Goal: Find specific page/section: Find specific page/section

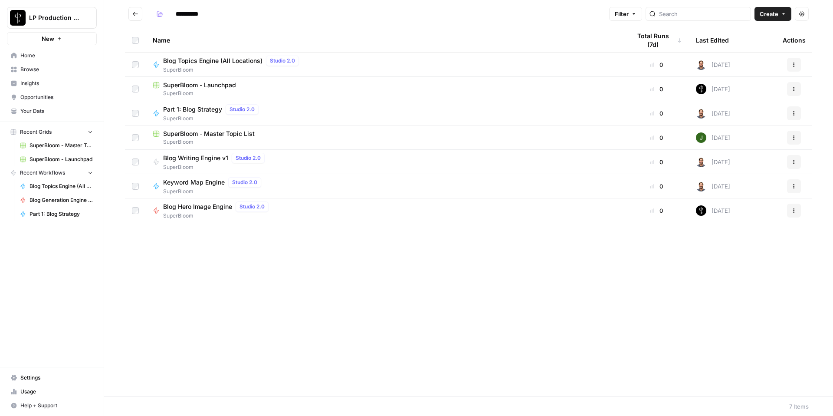
click at [137, 13] on icon "Go back" at bounding box center [135, 14] width 6 height 6
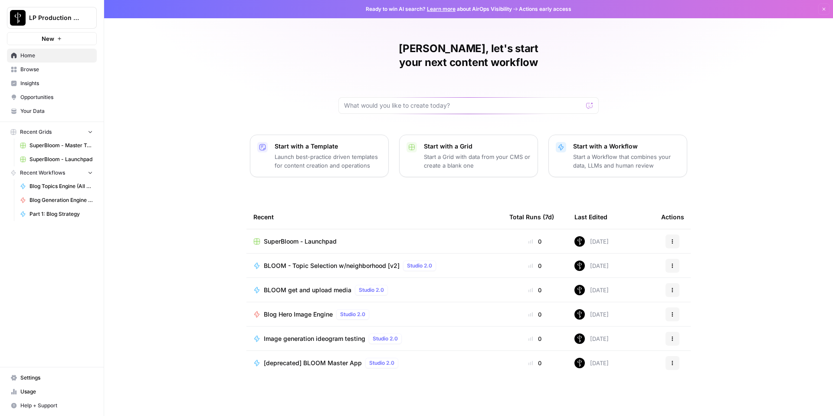
click at [824, 7] on icon "button" at bounding box center [824, 9] width 5 height 5
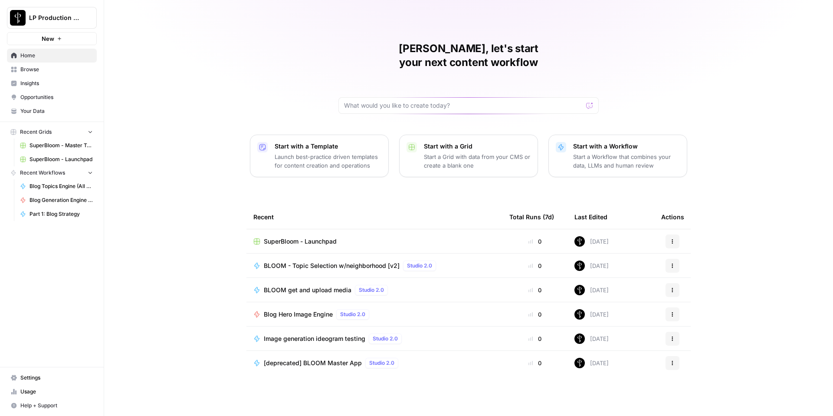
click at [31, 72] on span "Browse" at bounding box center [56, 70] width 72 height 8
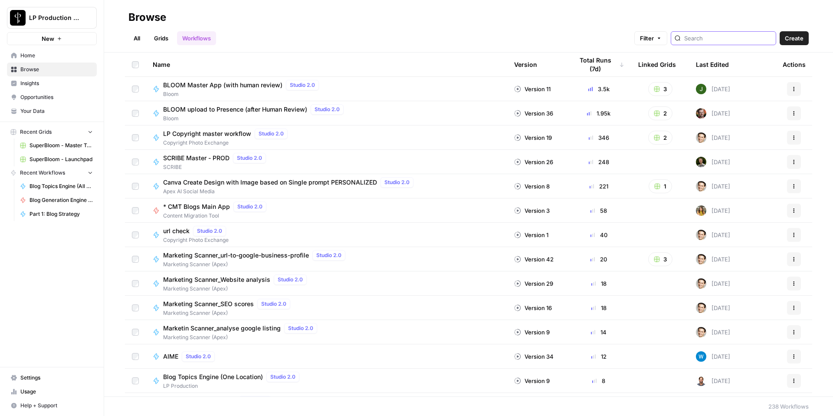
click at [732, 35] on input "search" at bounding box center [729, 38] width 88 height 9
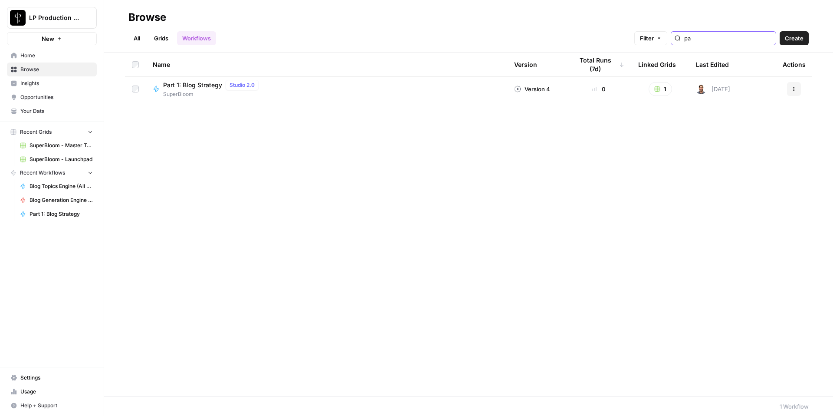
type input "p"
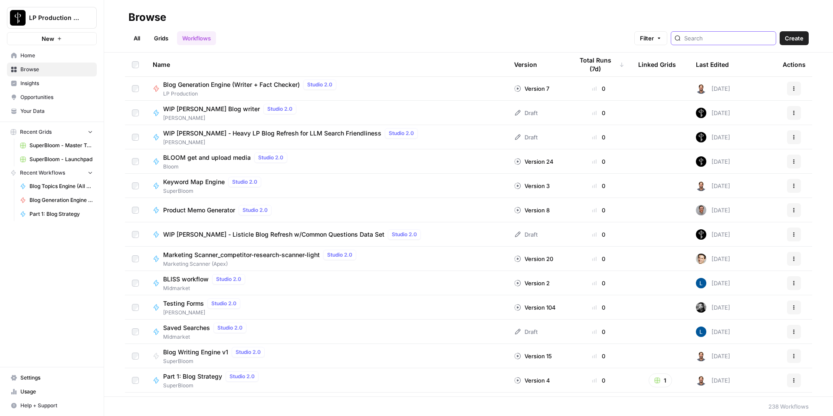
scroll to position [1467, 0]
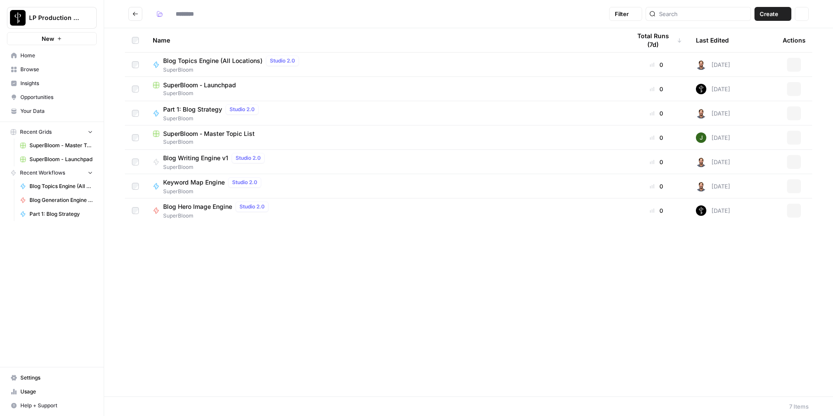
type input "**********"
click at [435, 320] on div "Name Total Runs (7d) Last Edited Actions Blog Topics Engine (All Locations) Stu…" at bounding box center [468, 212] width 729 height 368
click at [338, 283] on div "Name Total Runs (7d) Last Edited Actions Blog Topics Engine (All Locations) Stu…" at bounding box center [468, 212] width 729 height 368
click at [136, 16] on icon "Go back" at bounding box center [135, 14] width 6 height 6
type input "**********"
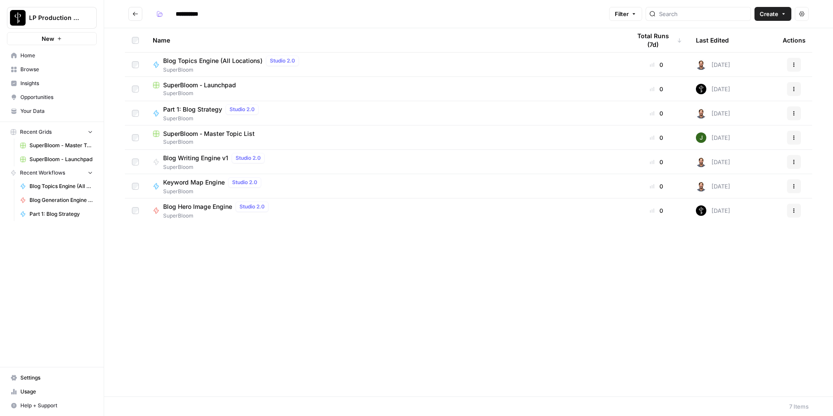
click at [138, 16] on icon "Go back" at bounding box center [135, 14] width 6 height 6
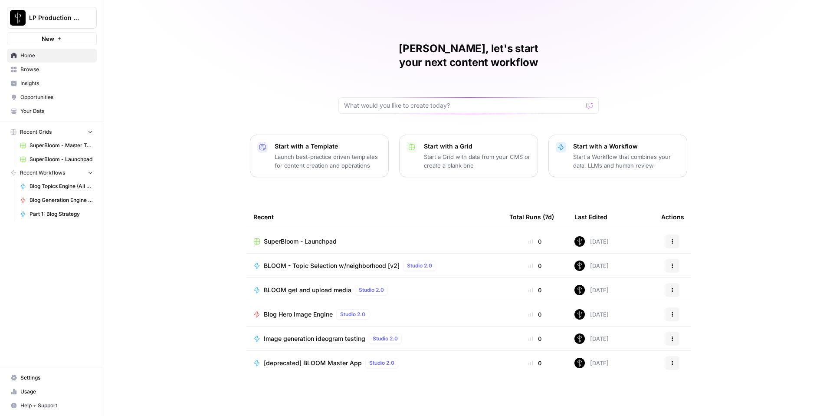
click at [48, 69] on span "Browse" at bounding box center [56, 70] width 72 height 8
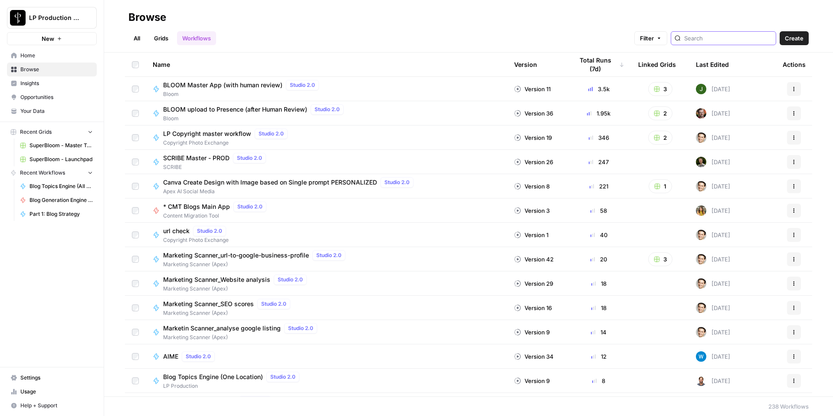
click at [737, 42] on input "search" at bounding box center [729, 38] width 88 height 9
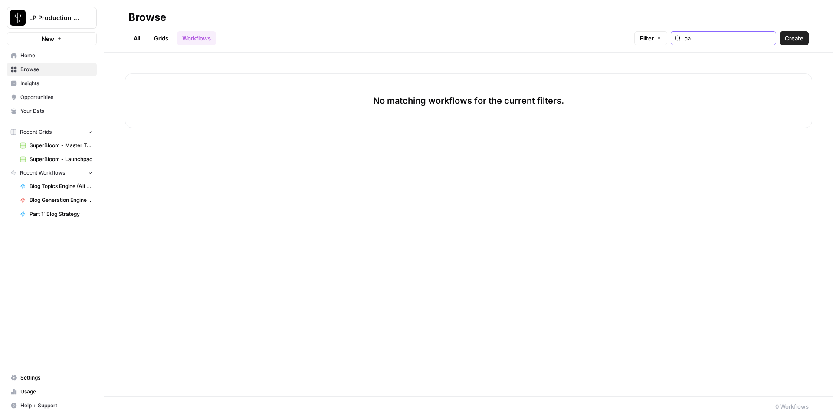
type input "p"
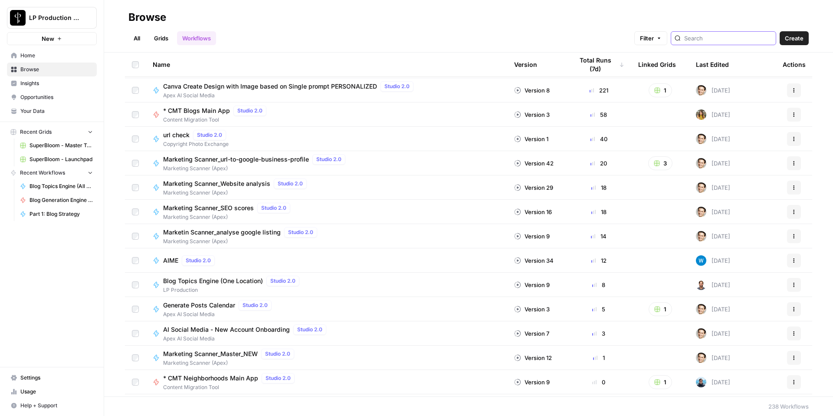
scroll to position [99, 0]
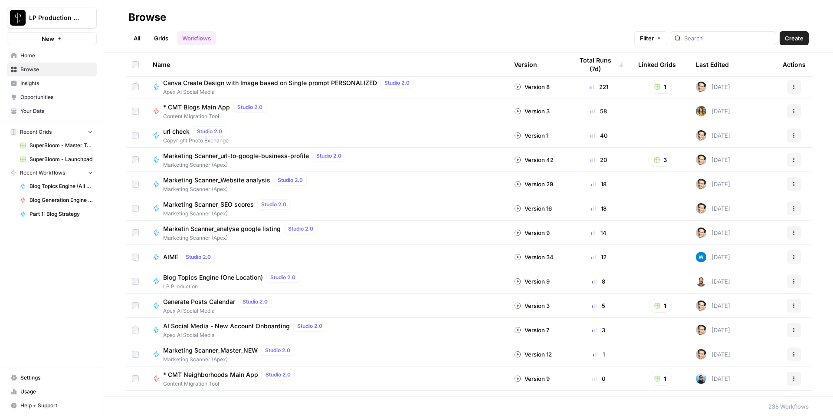
click at [137, 34] on link "All" at bounding box center [136, 38] width 17 height 14
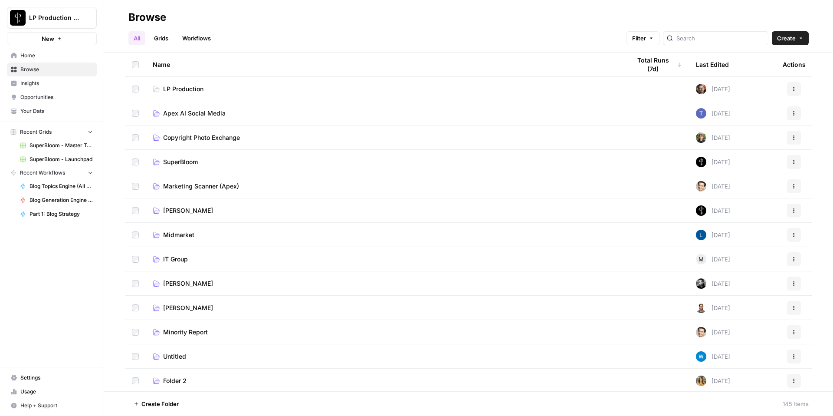
scroll to position [4, 0]
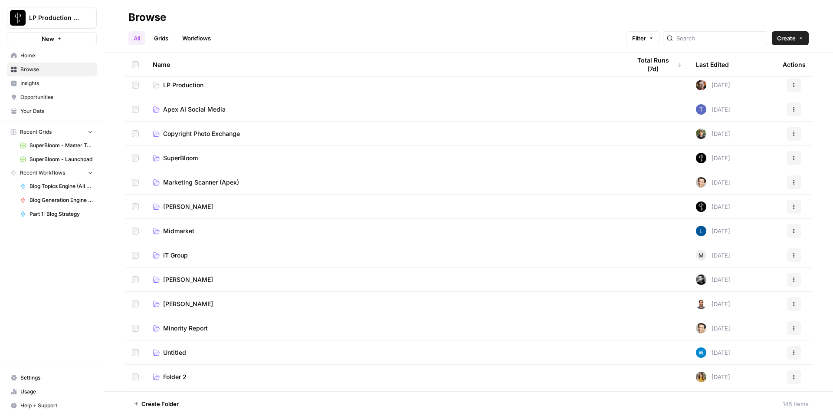
click at [188, 83] on span "LP Production" at bounding box center [183, 85] width 40 height 9
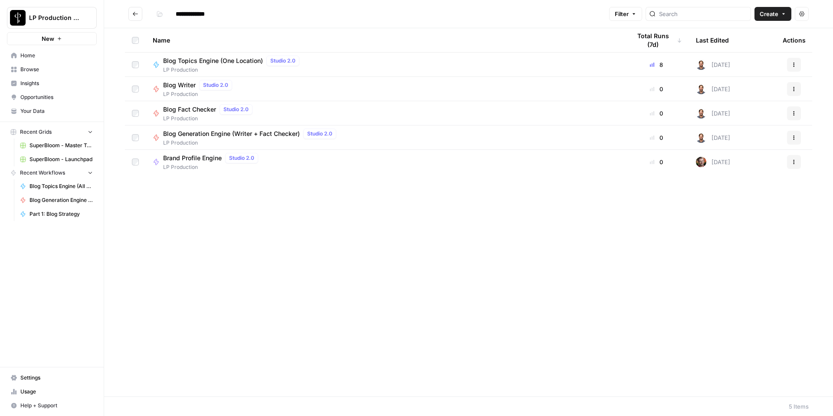
click at [207, 133] on span "Blog Generation Engine (Writer + Fact Checker)" at bounding box center [231, 133] width 137 height 9
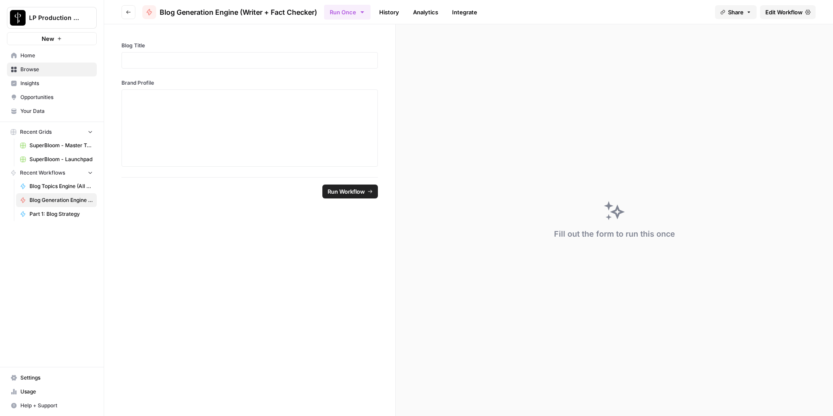
click at [129, 11] on icon "button" at bounding box center [128, 12] width 5 height 5
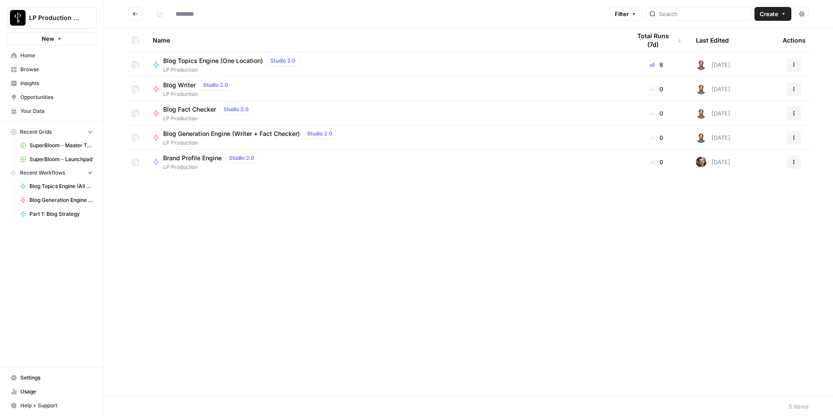
type input "**********"
click at [178, 86] on span "Blog Writer" at bounding box center [179, 85] width 33 height 9
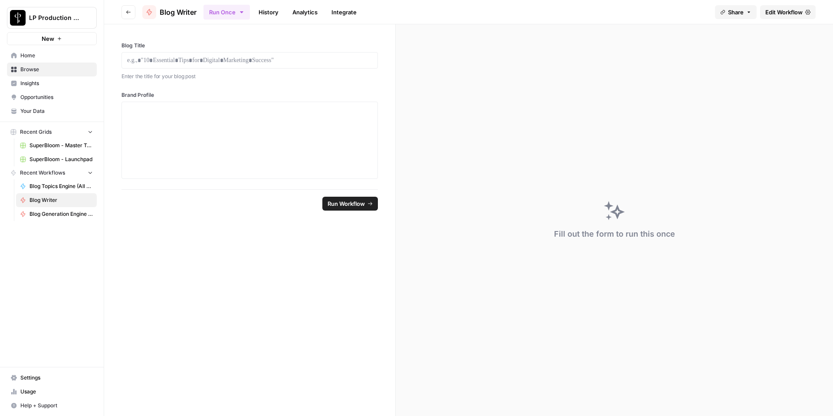
click at [132, 13] on button "Go back" at bounding box center [129, 12] width 14 height 14
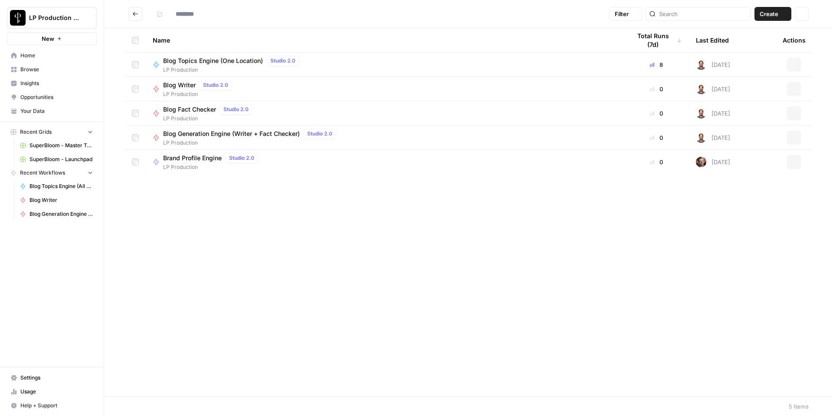
type input "**********"
